Goal: Transaction & Acquisition: Download file/media

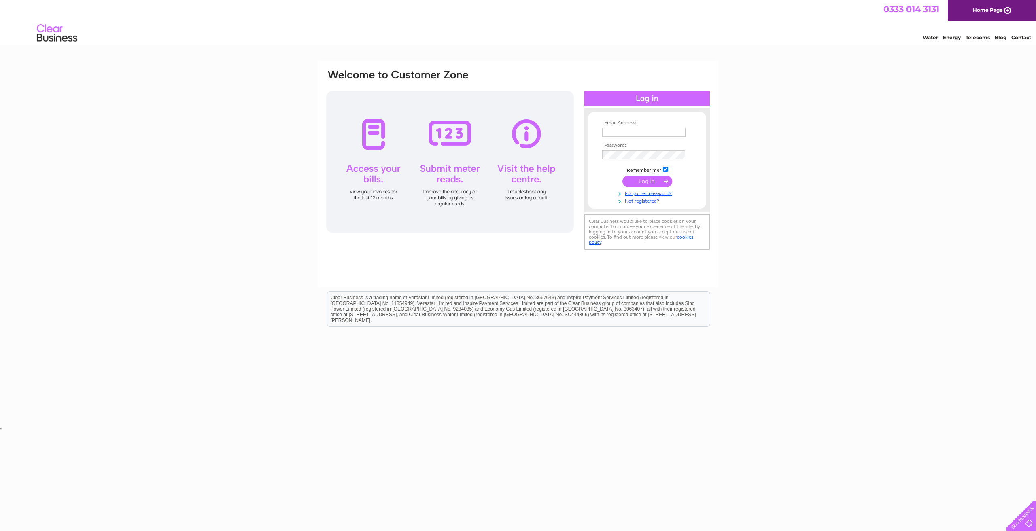
type input "sajjad@brindleys.co.uk"
click at [647, 179] on input "submit" at bounding box center [647, 181] width 50 height 11
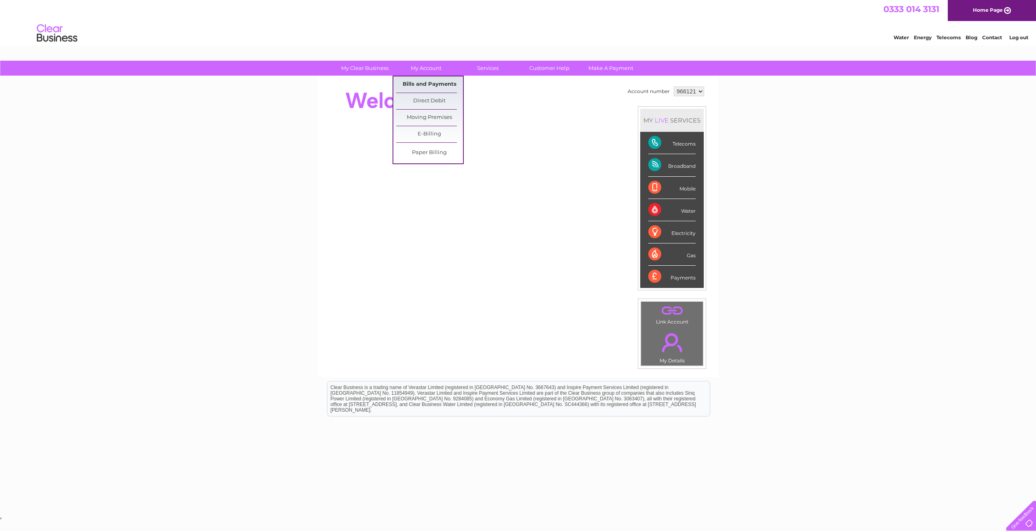
click at [424, 85] on link "Bills and Payments" at bounding box center [429, 84] width 67 height 16
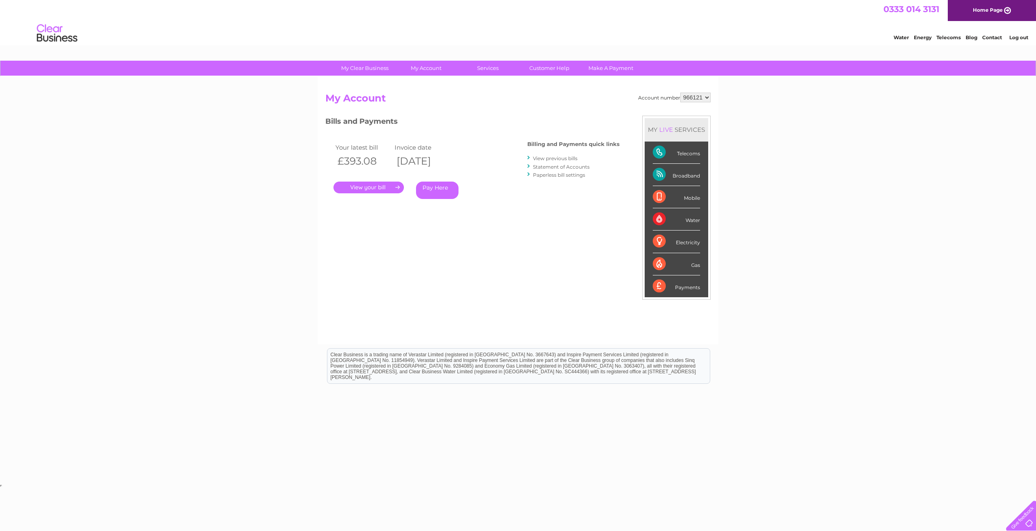
click at [572, 156] on link "View previous bills" at bounding box center [555, 158] width 45 height 6
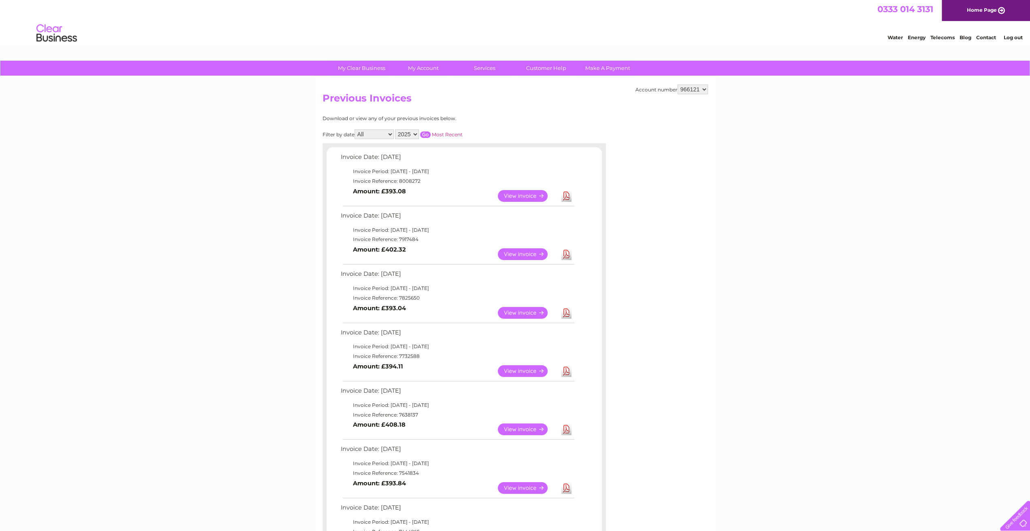
click at [568, 200] on link "Download" at bounding box center [566, 196] width 10 height 12
